Goal: Task Accomplishment & Management: Use online tool/utility

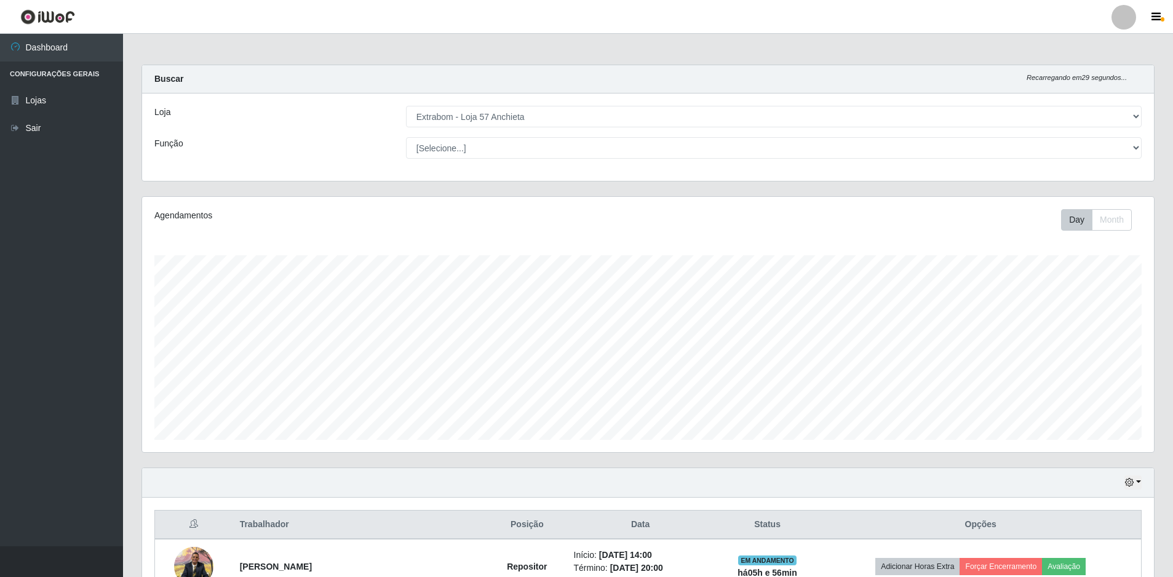
select select "470"
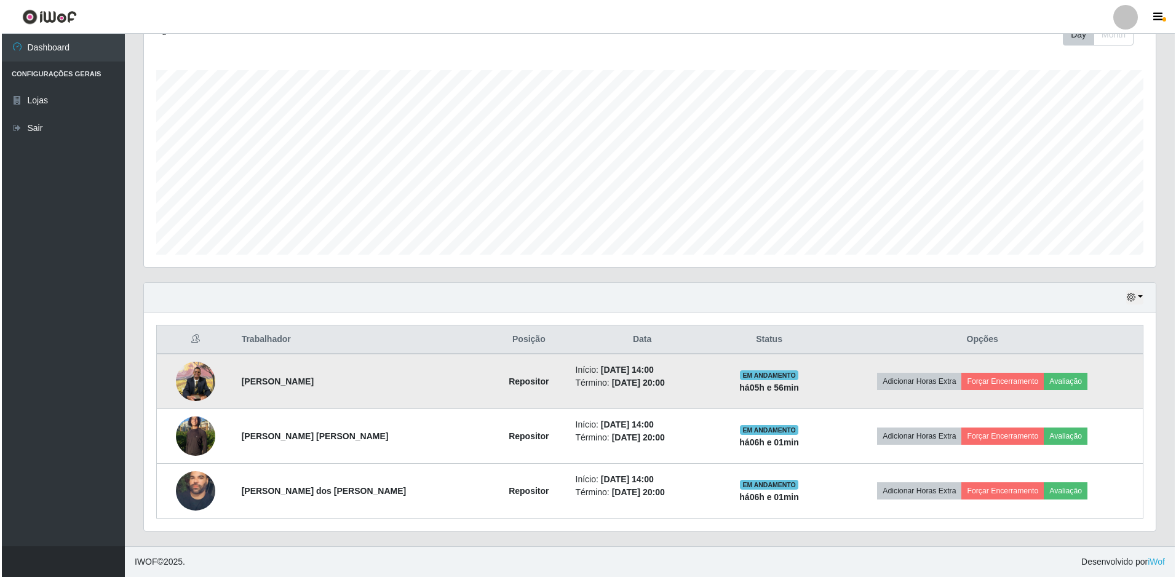
scroll to position [255, 1012]
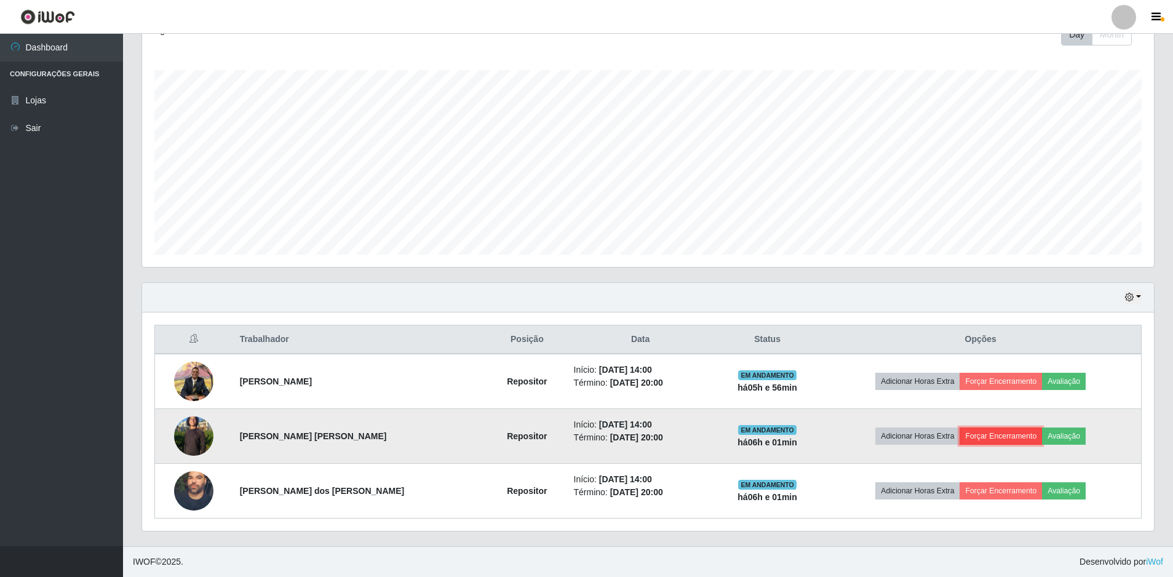
click at [1022, 436] on button "Forçar Encerramento" at bounding box center [1001, 436] width 82 height 17
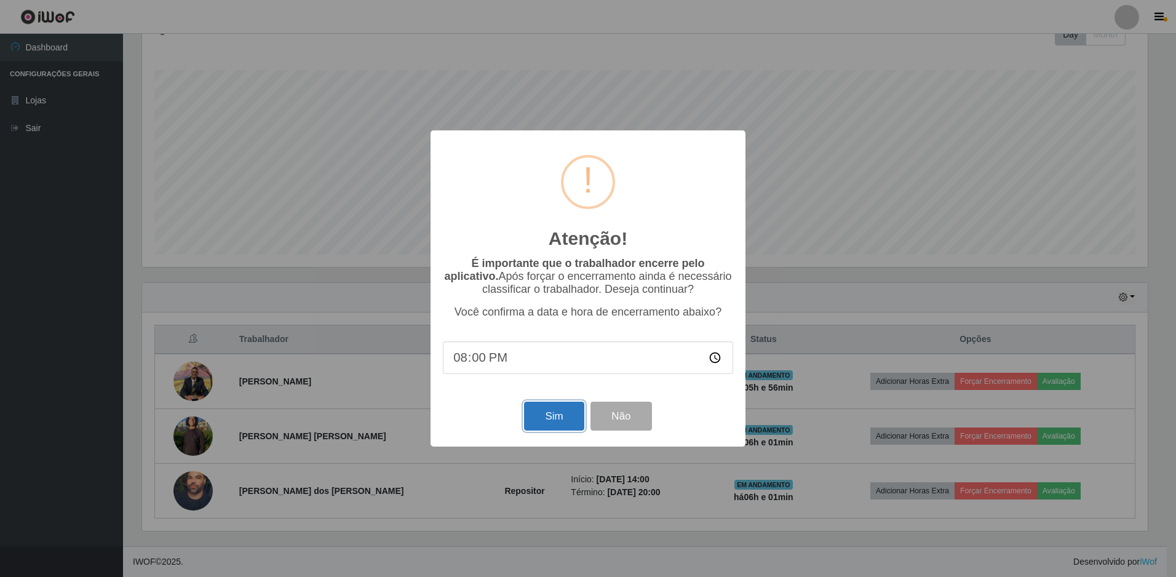
click at [548, 421] on button "Sim" at bounding box center [554, 416] width 60 height 29
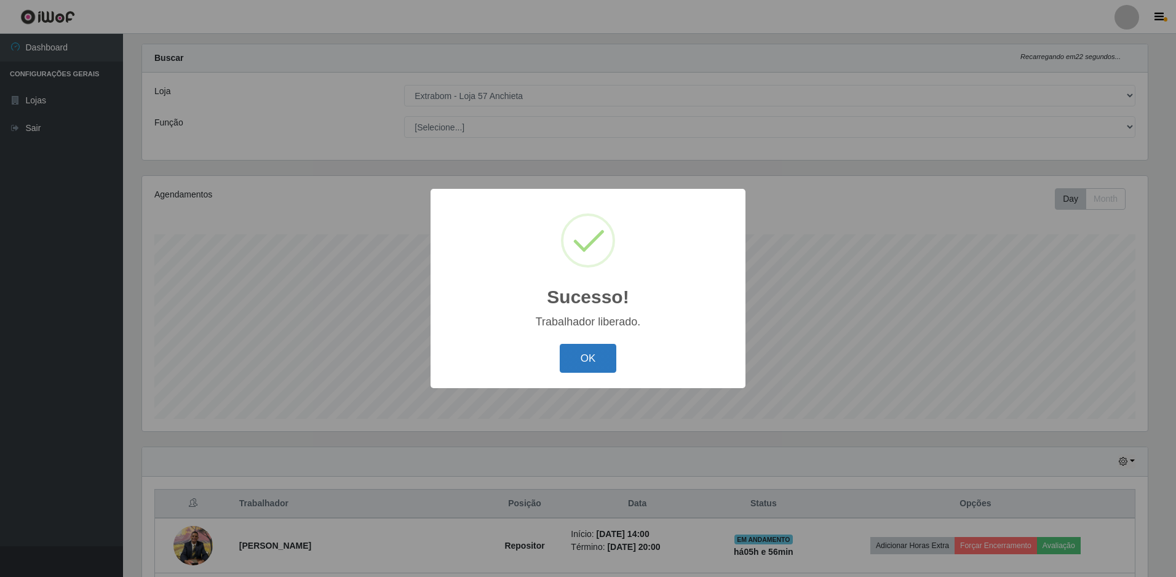
click at [583, 355] on button "OK" at bounding box center [588, 358] width 57 height 29
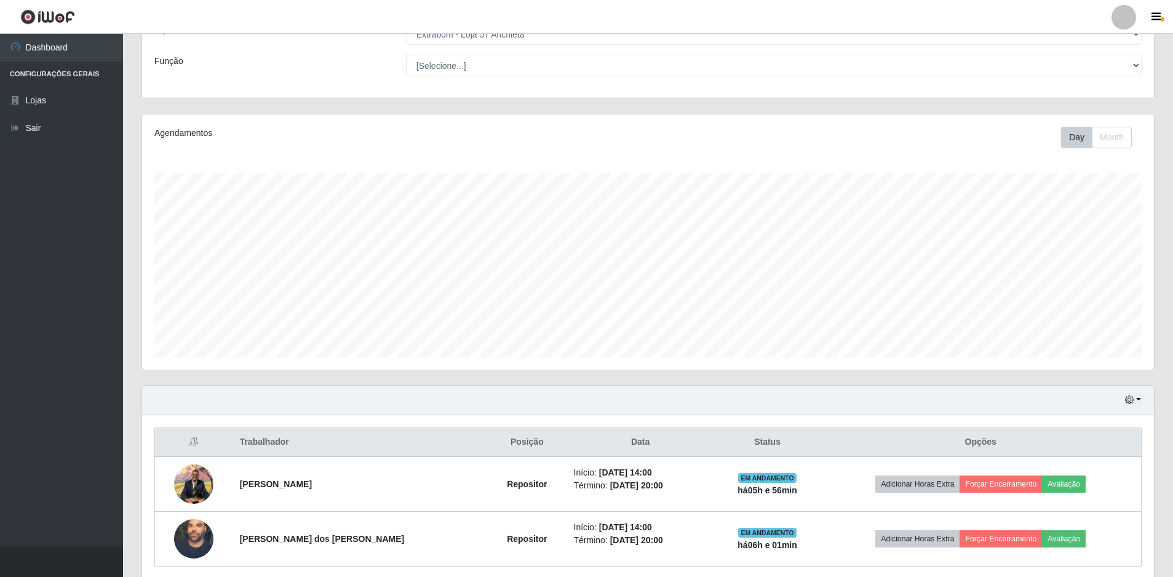
scroll to position [130, 0]
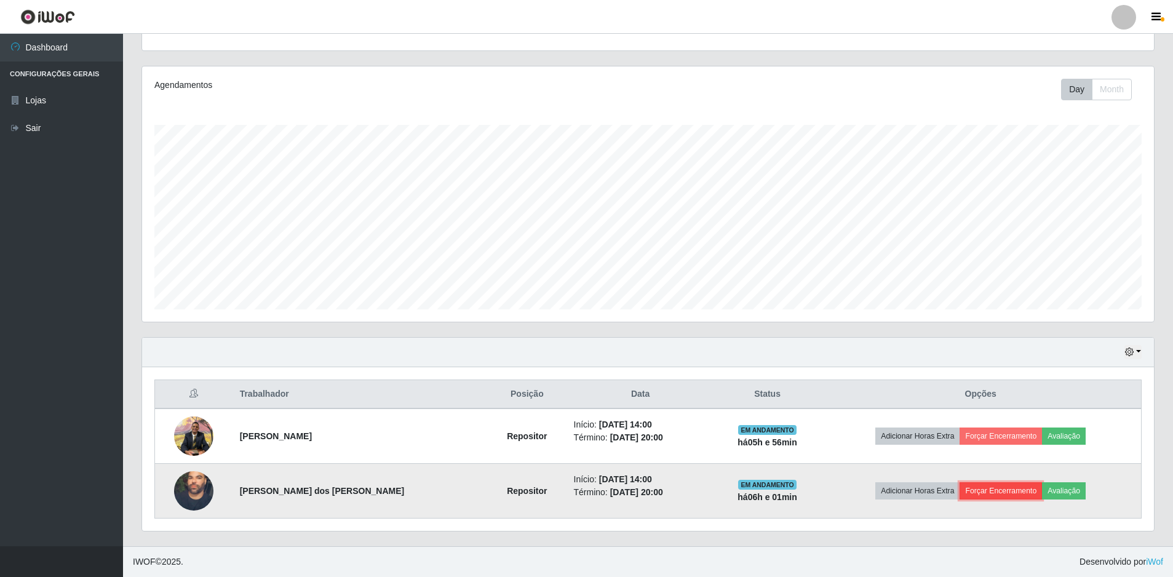
click at [997, 492] on button "Forçar Encerramento" at bounding box center [1001, 490] width 82 height 17
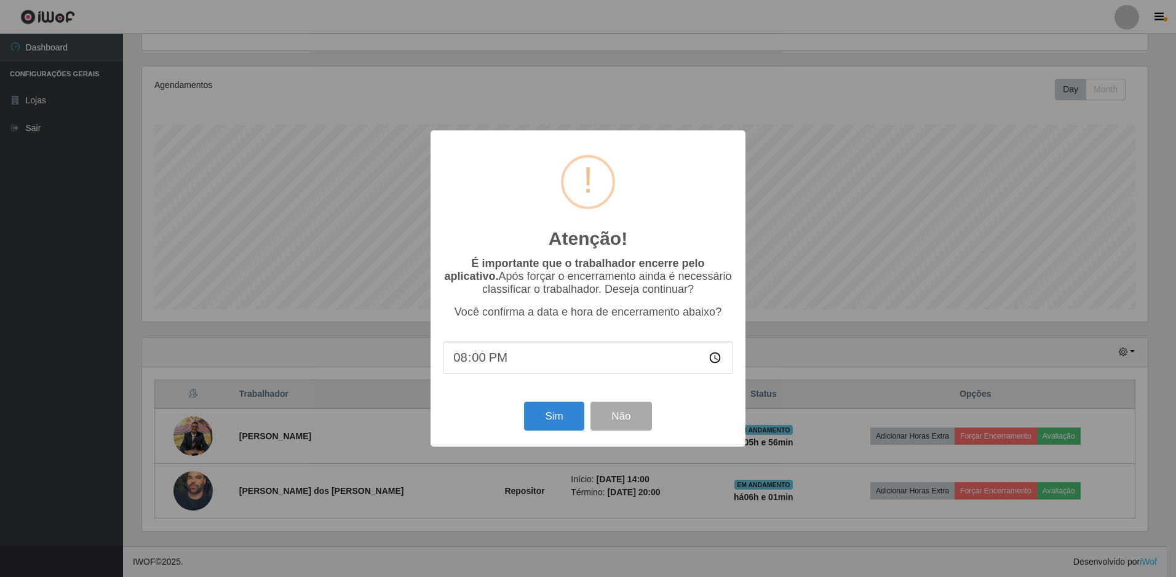
click at [477, 354] on input "20:00" at bounding box center [588, 357] width 290 height 33
type input "20:02"
click at [552, 426] on button "Sim" at bounding box center [554, 416] width 60 height 29
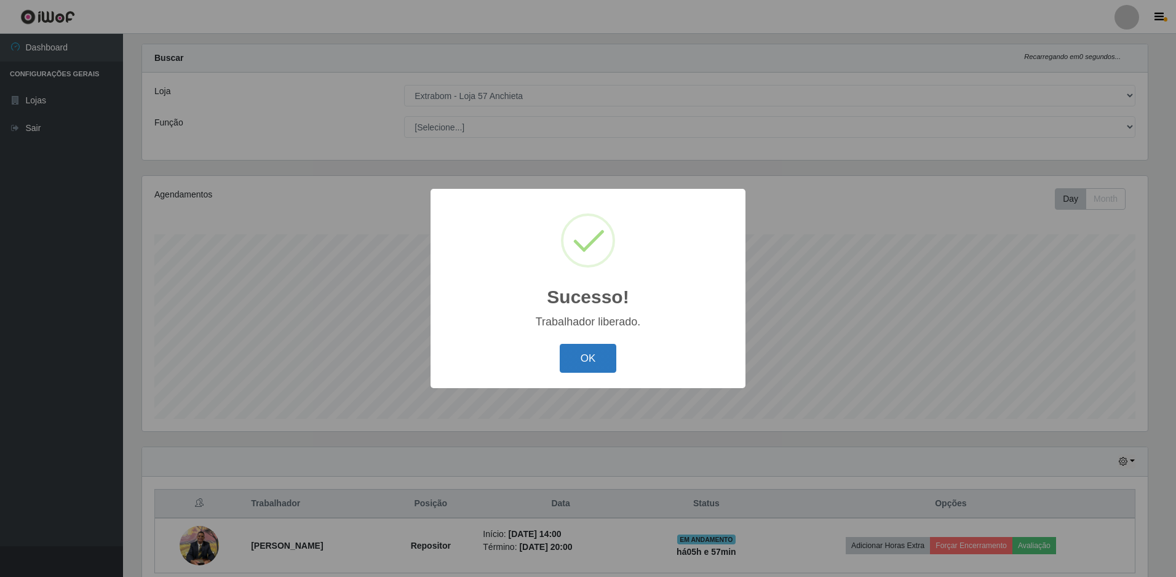
click at [580, 355] on button "OK" at bounding box center [588, 358] width 57 height 29
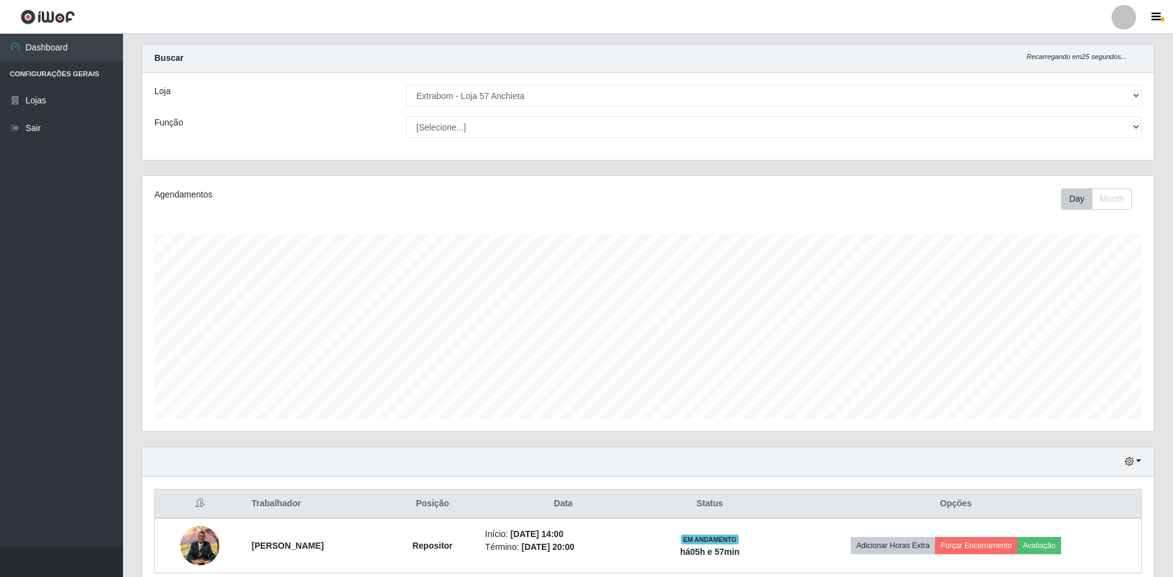
scroll to position [76, 0]
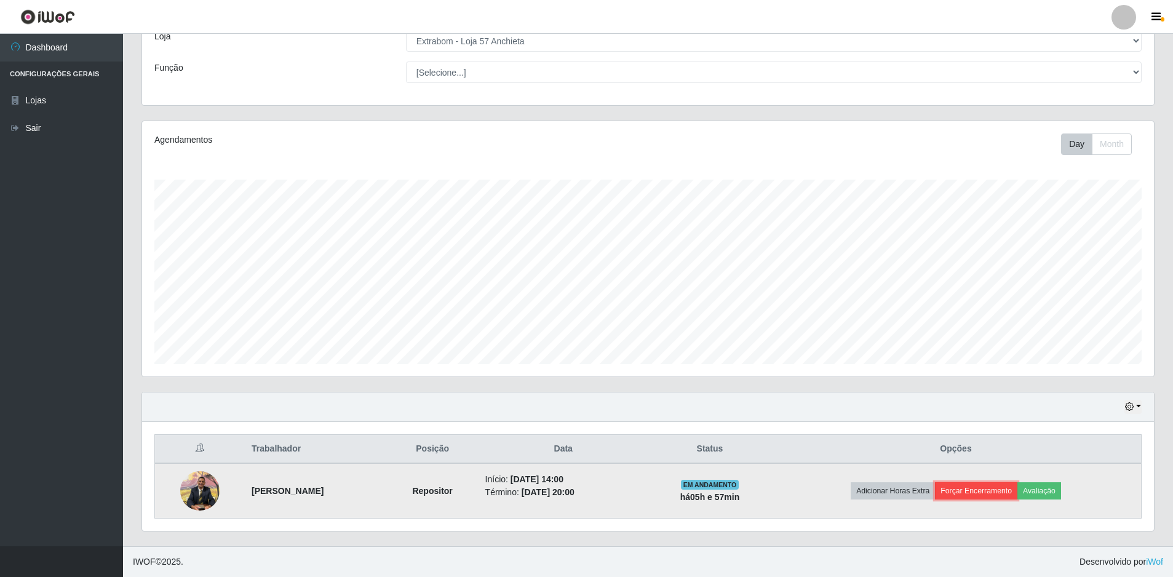
click at [997, 499] on button "Forçar Encerramento" at bounding box center [976, 490] width 82 height 17
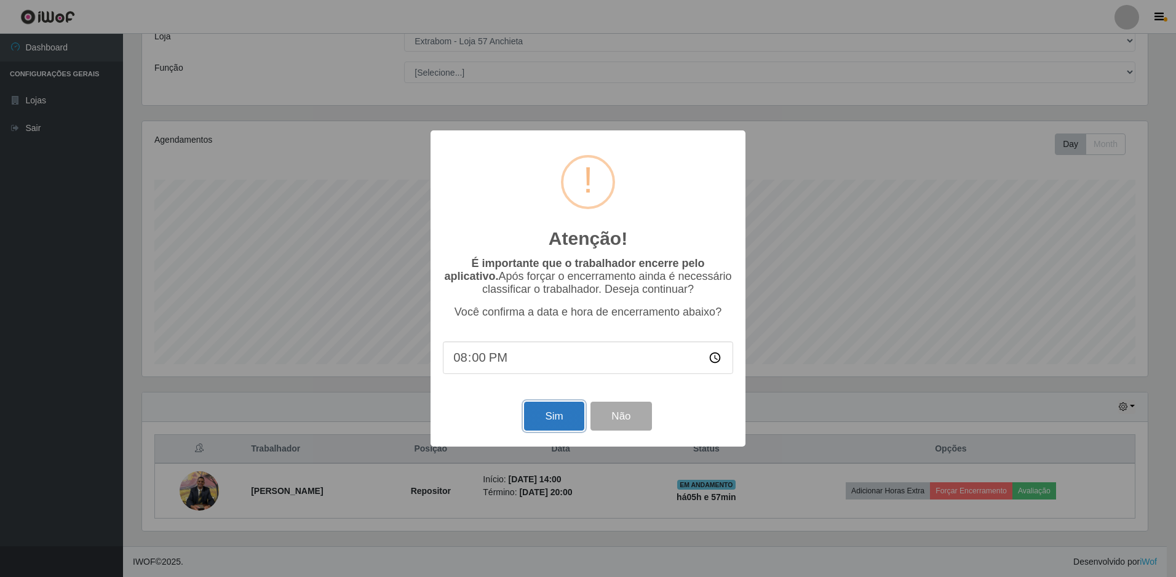
click at [555, 415] on button "Sim" at bounding box center [554, 416] width 60 height 29
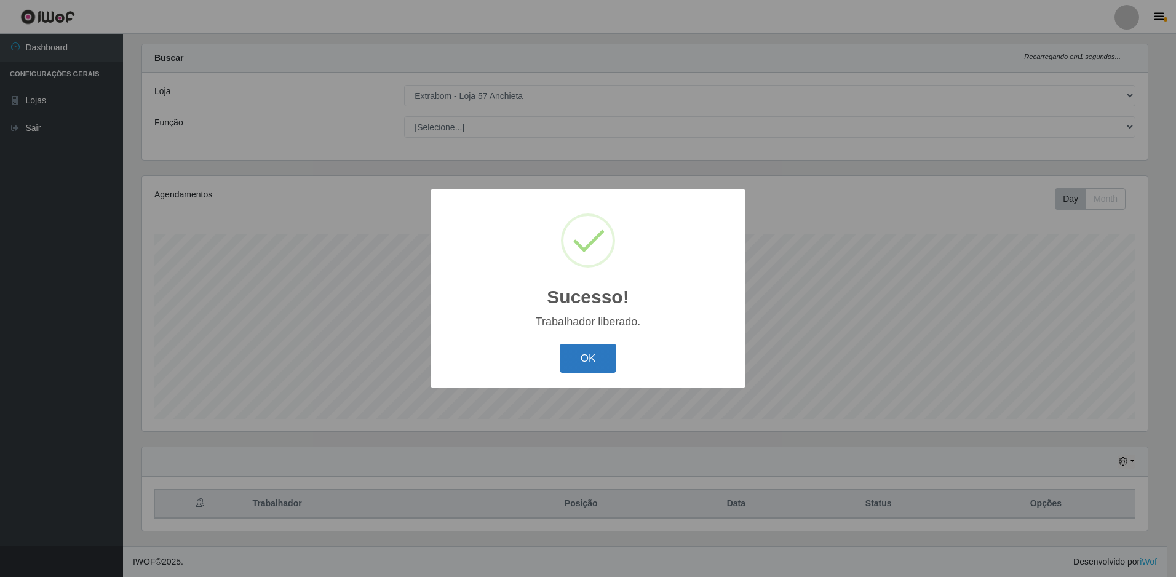
click at [598, 358] on button "OK" at bounding box center [588, 358] width 57 height 29
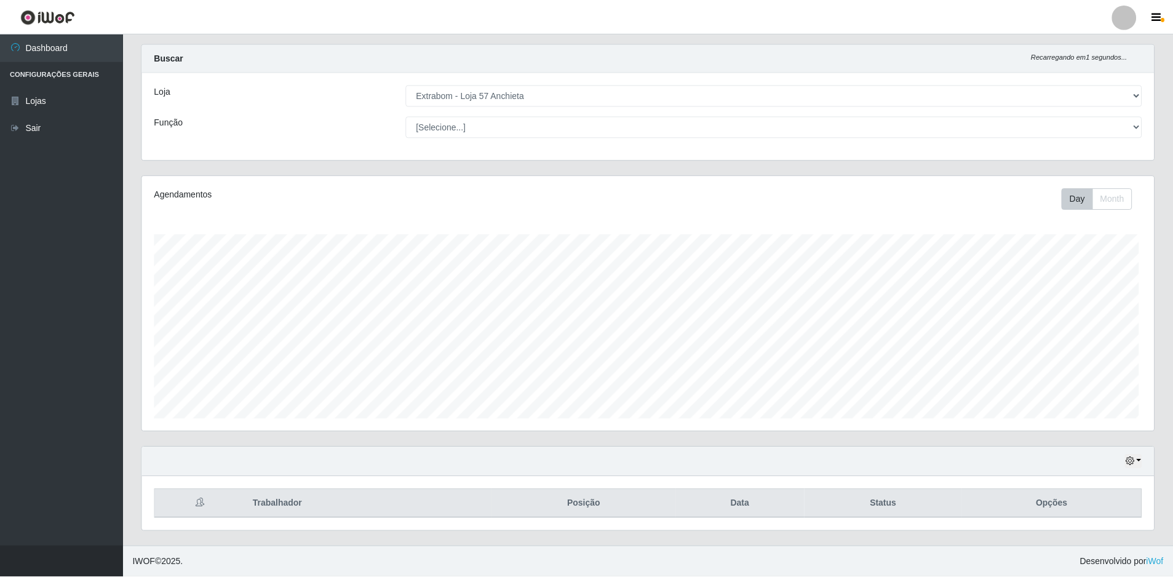
scroll to position [255, 1012]
